Goal: Task Accomplishment & Management: Manage account settings

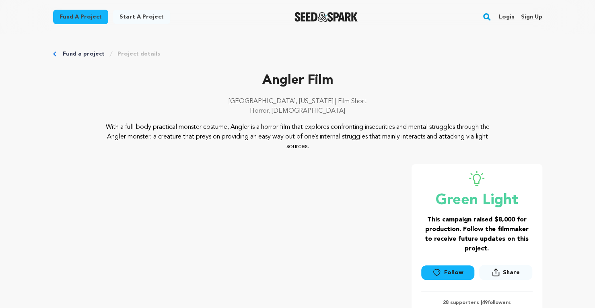
click at [507, 15] on link "Login" at bounding box center [506, 16] width 16 height 13
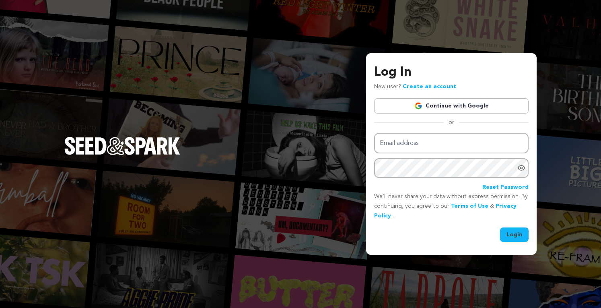
click at [421, 105] on img at bounding box center [418, 106] width 8 height 8
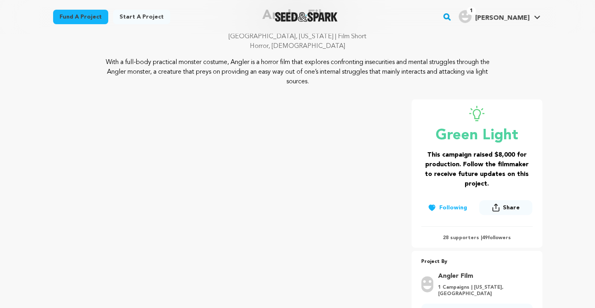
scroll to position [28, 0]
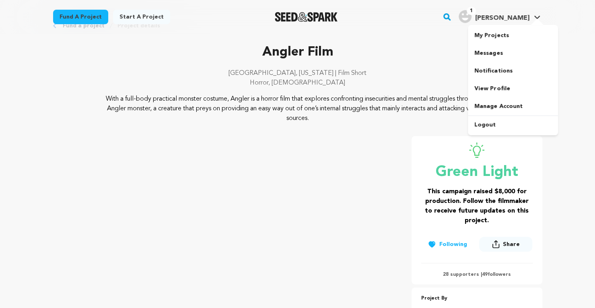
click at [494, 35] on link "My Projects" at bounding box center [513, 36] width 90 height 18
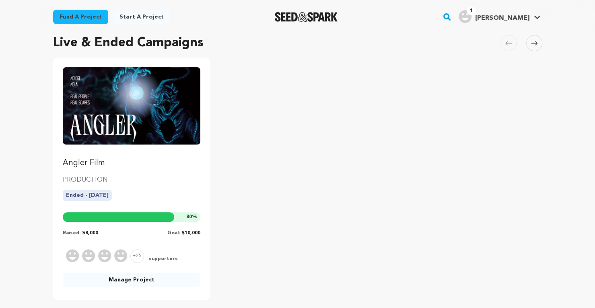
scroll to position [60, 0]
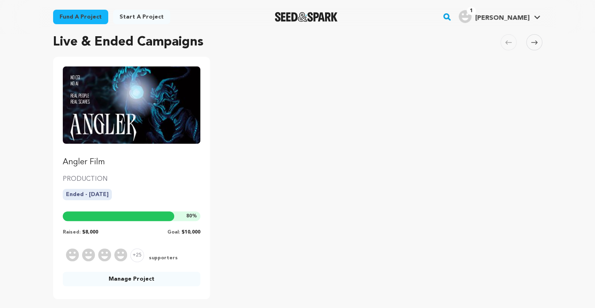
click at [175, 146] on link "Angler Film" at bounding box center [132, 116] width 138 height 101
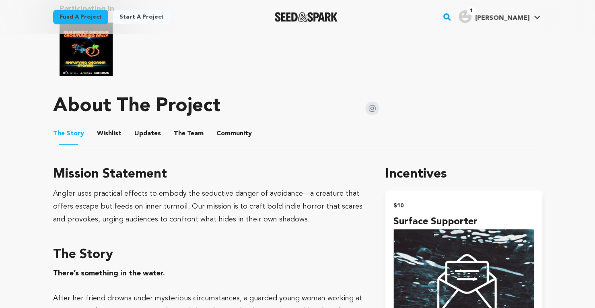
scroll to position [404, 0]
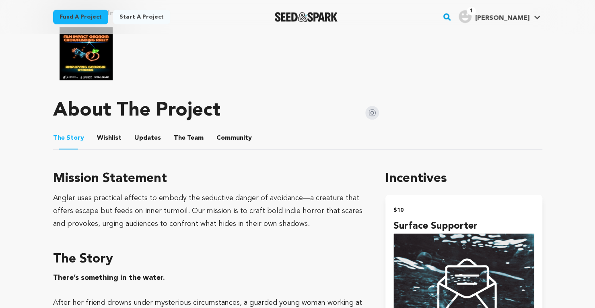
click at [100, 139] on button "Wishlist" at bounding box center [108, 139] width 19 height 19
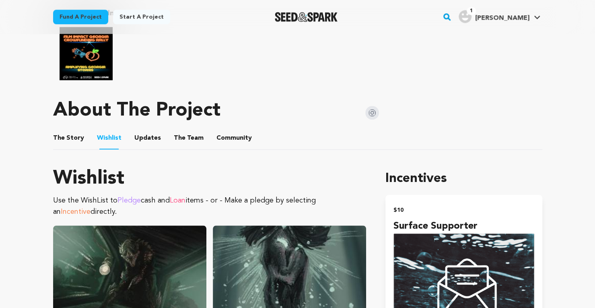
click at [149, 132] on button "Updates" at bounding box center [147, 139] width 19 height 19
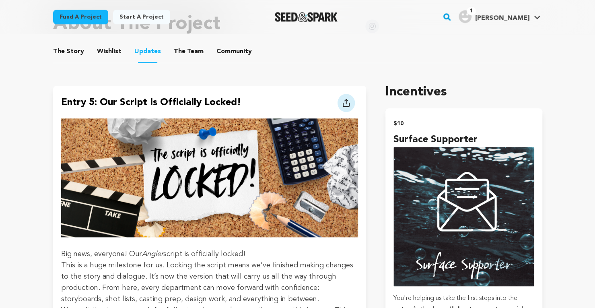
scroll to position [424, 0]
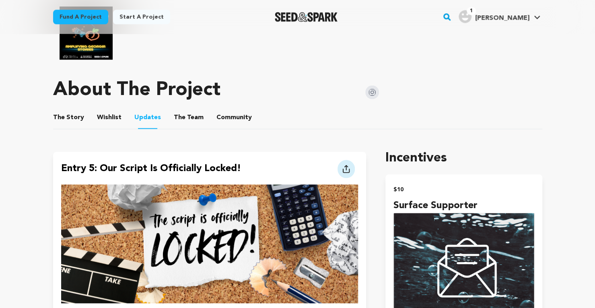
click at [0, 0] on div at bounding box center [0, 0] width 0 height 0
click at [491, 32] on link "My Projects" at bounding box center [513, 36] width 90 height 18
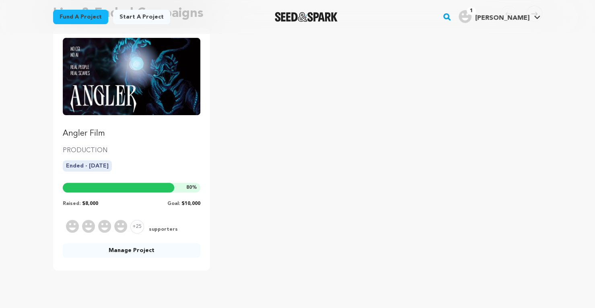
scroll to position [89, 0]
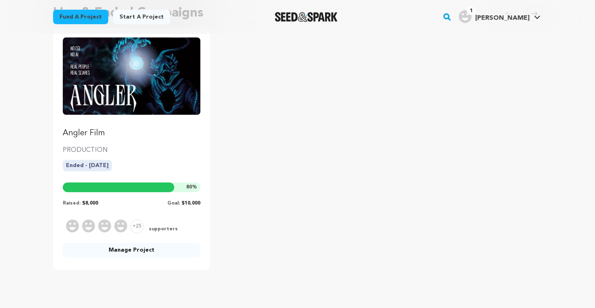
click at [119, 251] on link "Manage Project" at bounding box center [132, 250] width 138 height 14
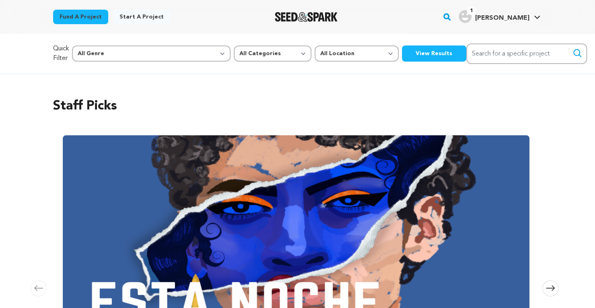
click at [124, 83] on div "Staff Picks Carousel Skip to previous slide page Carousel ESTA NOCHE Ilayda Cet…" at bounding box center [297, 262] width 489 height 364
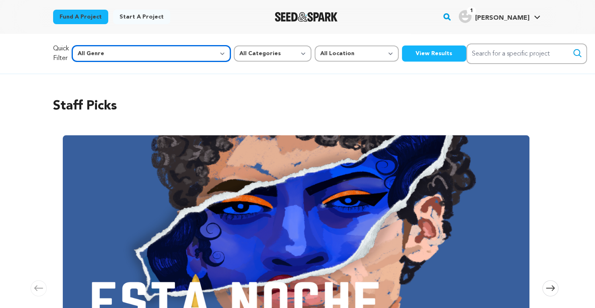
click at [124, 57] on select "All Genre Action Adventure Afrobeat Alternative Ambient Animation Bebop Big Ban…" at bounding box center [151, 53] width 158 height 16
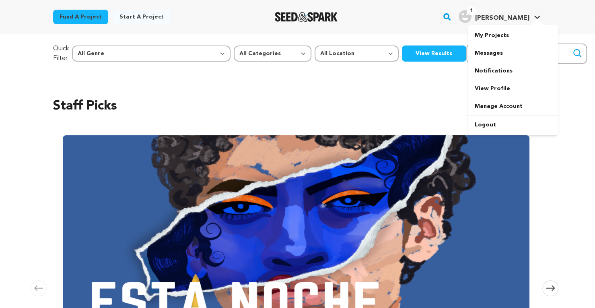
click at [528, 20] on span "[PERSON_NAME]" at bounding box center [502, 18] width 54 height 6
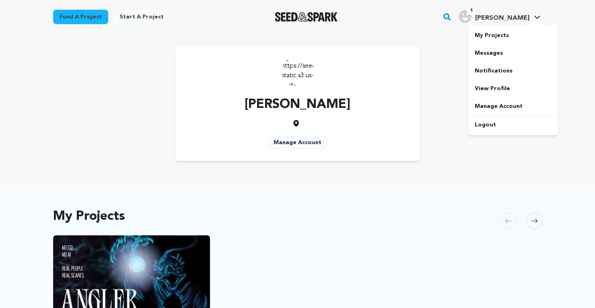
click at [488, 71] on link "Notifications" at bounding box center [513, 71] width 90 height 18
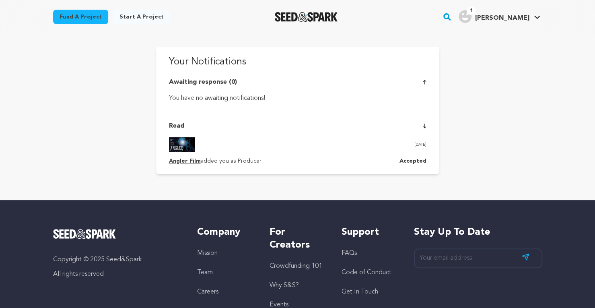
click at [270, 139] on div "14 Jul, 2025" at bounding box center [297, 144] width 257 height 14
click at [422, 128] on div "Read" at bounding box center [297, 126] width 257 height 10
click at [179, 141] on img at bounding box center [182, 144] width 26 height 14
click at [177, 127] on p "Read" at bounding box center [176, 126] width 15 height 10
click at [178, 148] on img at bounding box center [182, 144] width 26 height 14
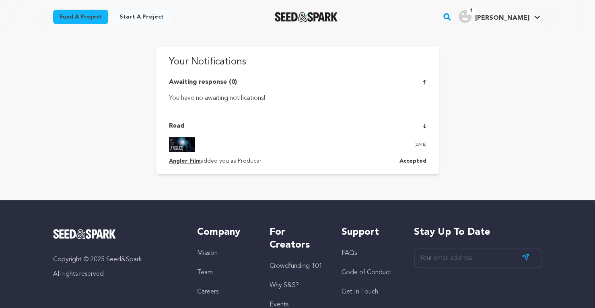
click at [188, 161] on link "Angler Film" at bounding box center [185, 161] width 32 height 6
click at [500, 53] on link "Messages" at bounding box center [513, 53] width 90 height 18
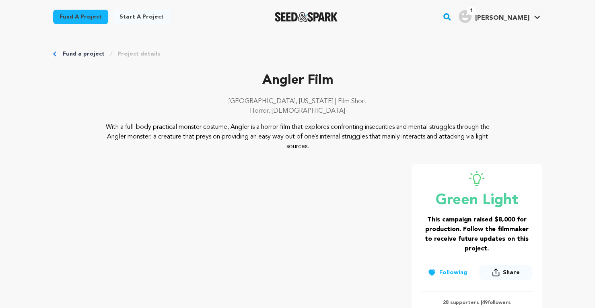
click at [142, 52] on link "Project details" at bounding box center [138, 54] width 43 height 8
click at [506, 103] on link "Manage Account" at bounding box center [513, 106] width 90 height 18
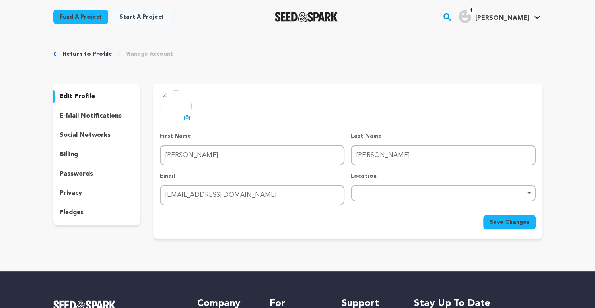
click at [103, 121] on div "e-mail notifications" at bounding box center [97, 115] width 88 height 13
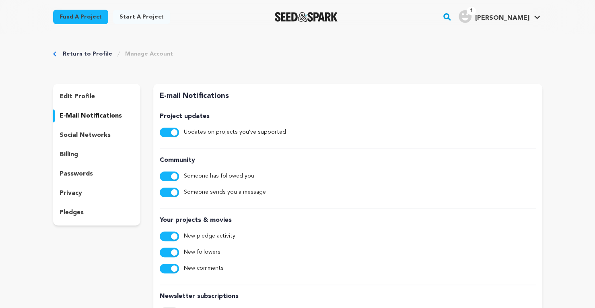
click at [90, 142] on div "edit profile e-mail notifications social networks billing passwords privacy ple…" at bounding box center [97, 155] width 88 height 142
click at [88, 136] on p "social networks" at bounding box center [85, 135] width 51 height 10
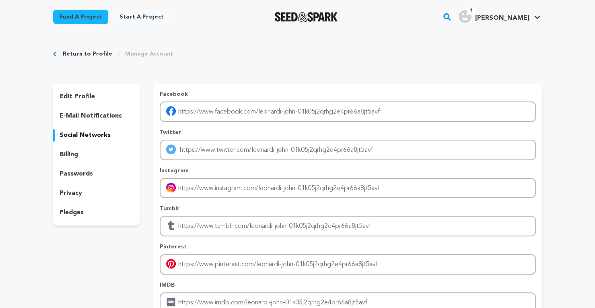
click at [89, 153] on div "billing" at bounding box center [97, 154] width 88 height 13
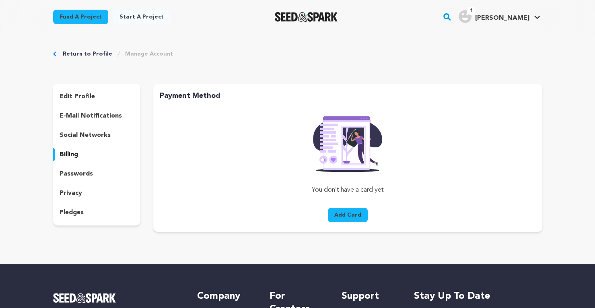
click at [87, 173] on p "passwords" at bounding box center [76, 174] width 33 height 10
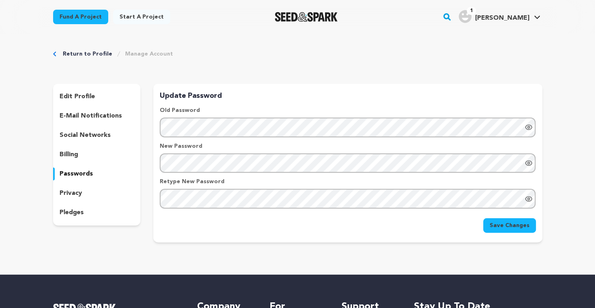
click at [86, 189] on div "privacy" at bounding box center [97, 193] width 88 height 13
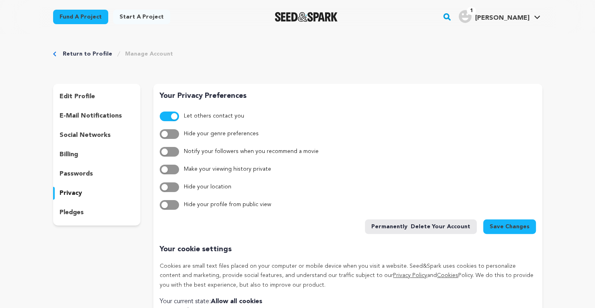
click at [88, 212] on div "pledges" at bounding box center [97, 212] width 88 height 13
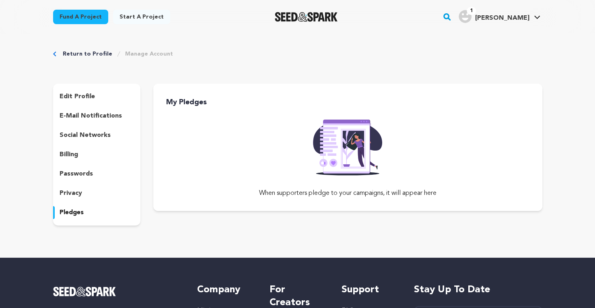
click at [83, 90] on div "edit profile e-mail notifications social networks billing passwords privacy ple…" at bounding box center [97, 155] width 88 height 142
click at [82, 55] on link "Return to Profile" at bounding box center [87, 54] width 49 height 8
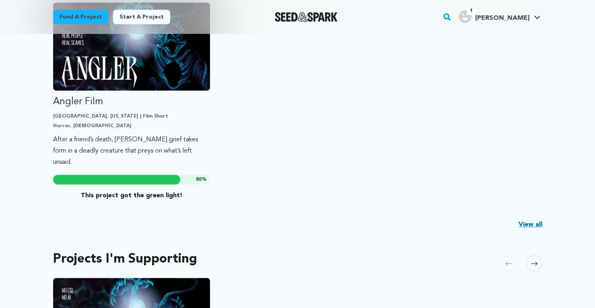
scroll to position [272, 0]
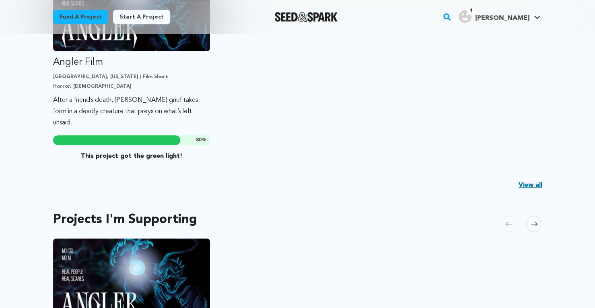
click at [140, 134] on div "Angler Film Savannah, Georgia | Film Short Horror, LGBTQ After a friend’s death…" at bounding box center [131, 63] width 157 height 201
click at [527, 185] on link "View all" at bounding box center [530, 185] width 24 height 10
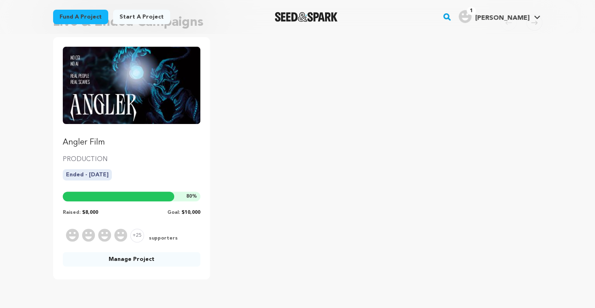
scroll to position [94, 0]
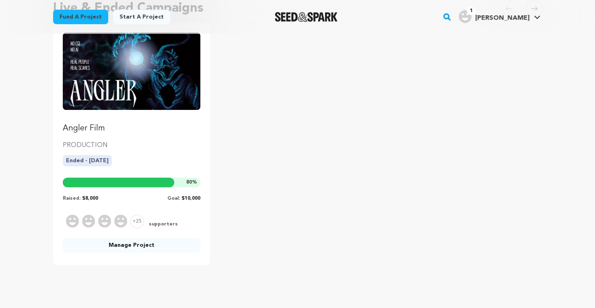
click at [175, 245] on link "Manage Project" at bounding box center [132, 245] width 138 height 14
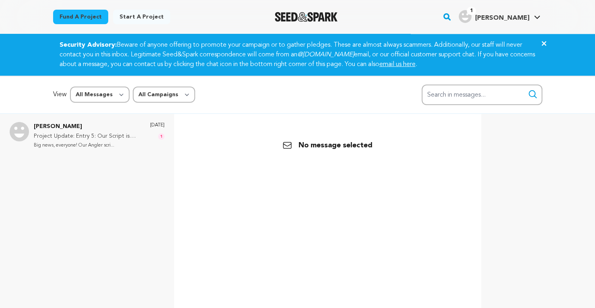
click at [119, 144] on p "Big news, everyone! Our Angler scri..." at bounding box center [88, 145] width 108 height 9
